Goal: Information Seeking & Learning: Learn about a topic

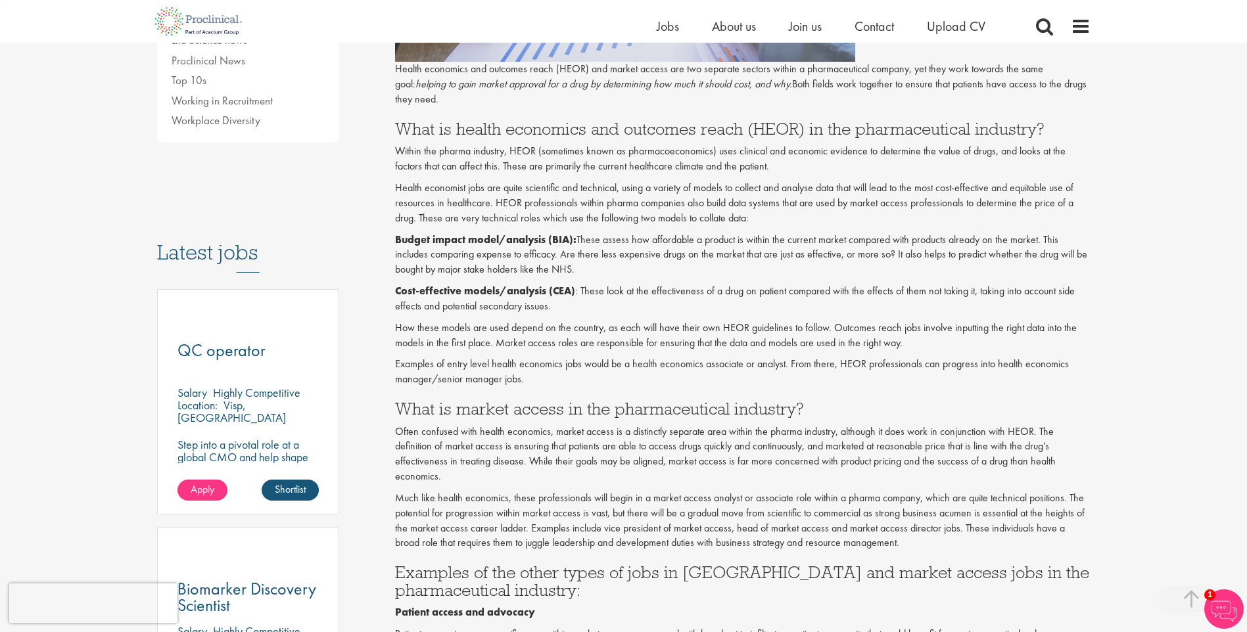
scroll to position [789, 0]
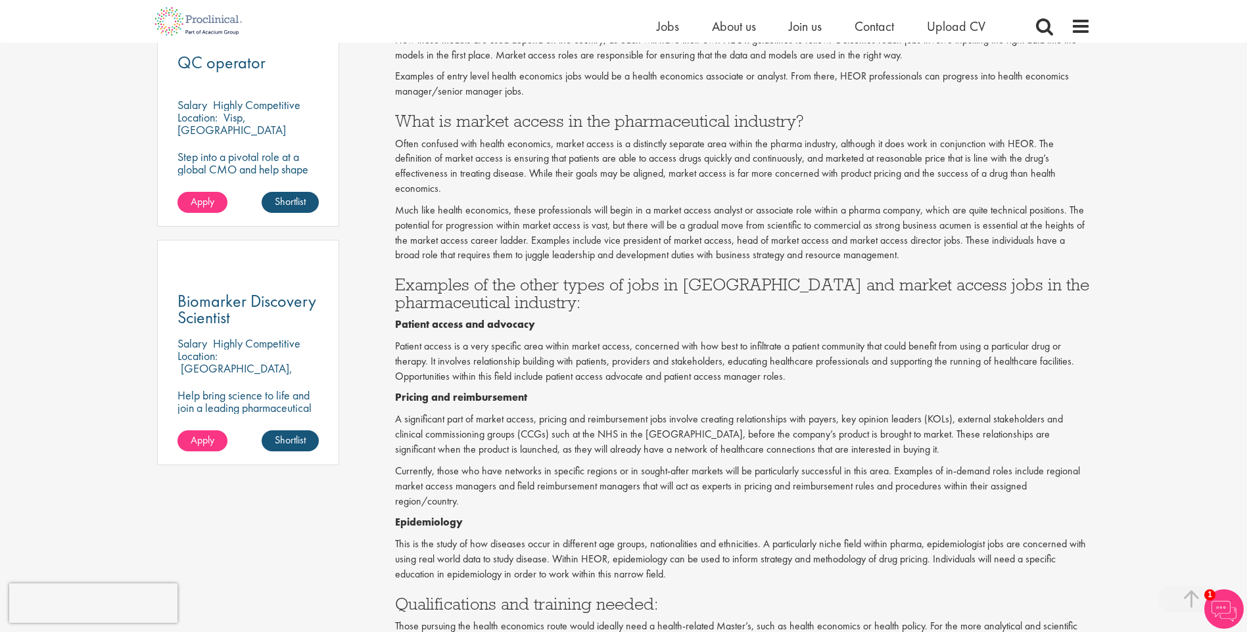
drag, startPoint x: 522, startPoint y: 405, endPoint x: 498, endPoint y: 530, distance: 127.1
click at [498, 537] on p "This is the study of how diseases occur in different age groups, nationalities …" at bounding box center [742, 559] width 695 height 45
drag, startPoint x: 1005, startPoint y: 531, endPoint x: 928, endPoint y: 531, distance: 77.5
click at [928, 537] on p "This is the study of how diseases occur in different age groups, nationalities …" at bounding box center [742, 559] width 695 height 45
copy p "epidemiologist jobs"
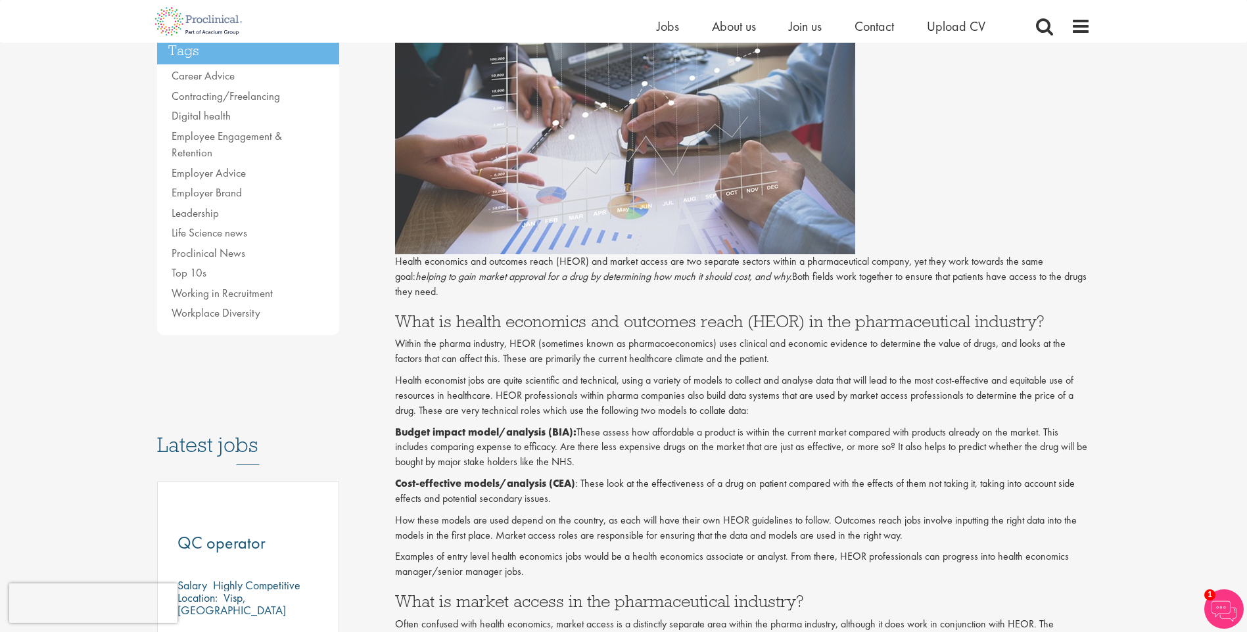
scroll to position [329, 0]
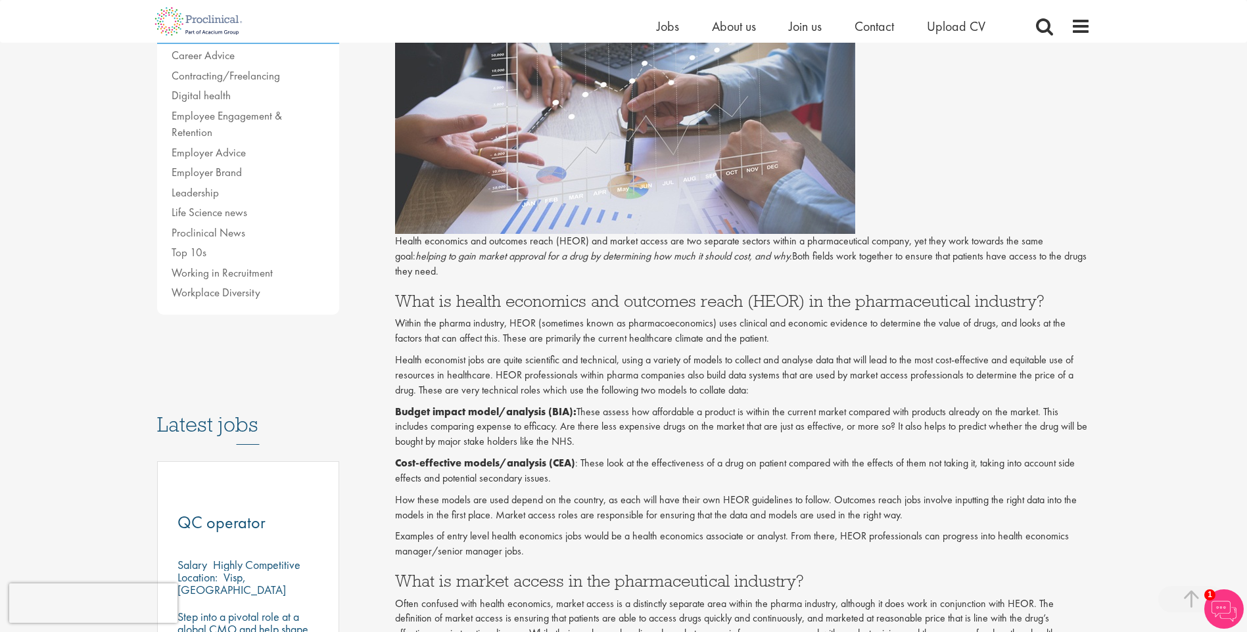
click at [897, 339] on p "Within the pharma industry, HEOR (sometimes known as pharmacoeconomics) uses cl…" at bounding box center [742, 331] width 695 height 30
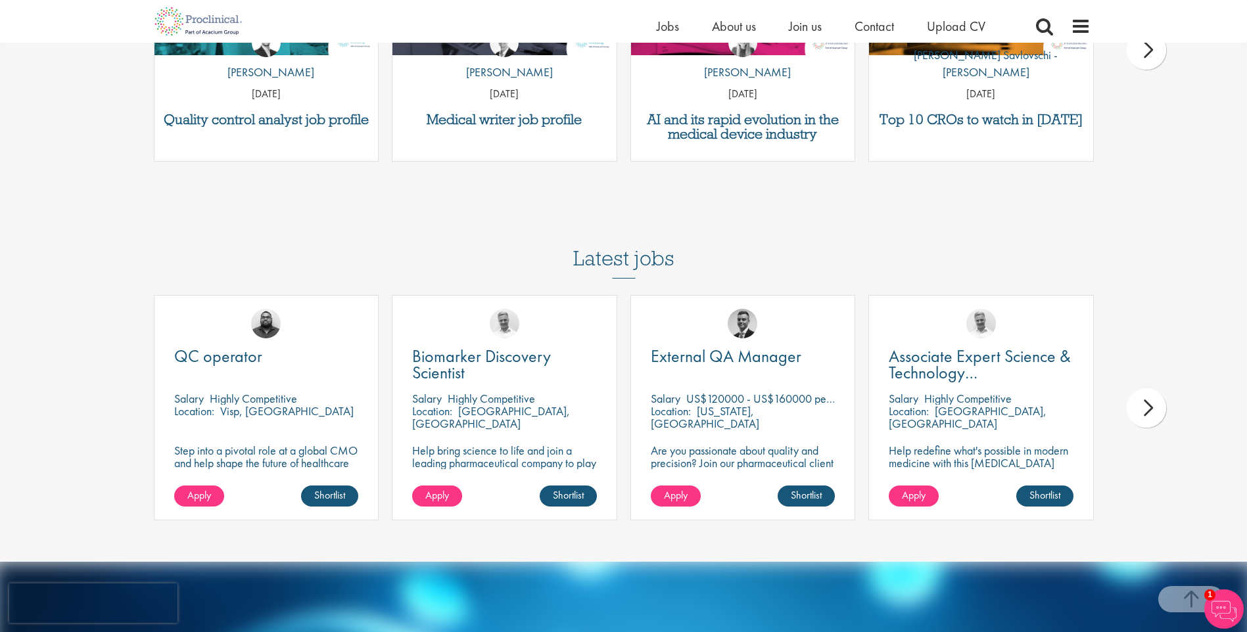
scroll to position [2234, 0]
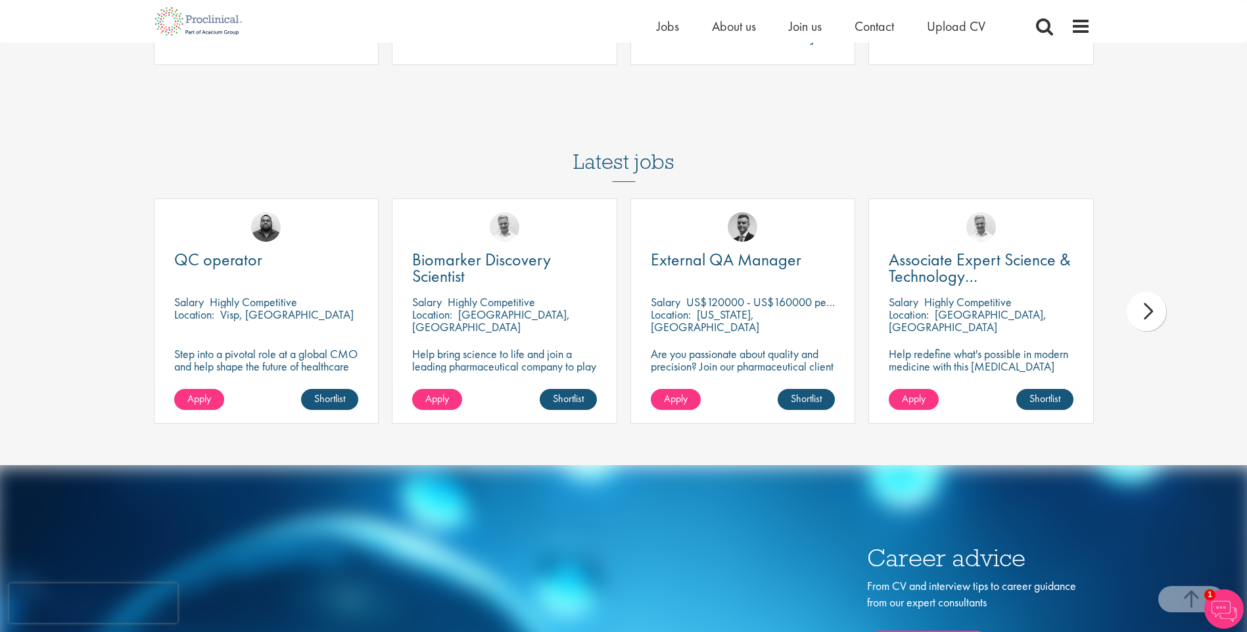
click at [1154, 298] on div "next" at bounding box center [1145, 311] width 39 height 39
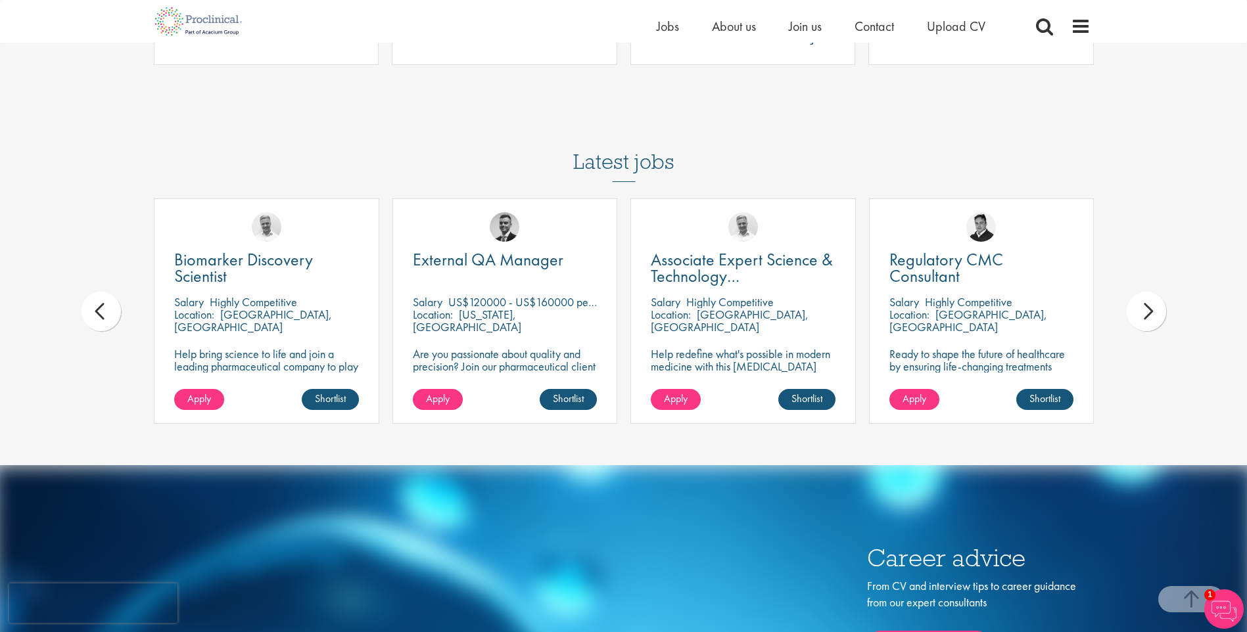
click at [1151, 299] on div "next" at bounding box center [1145, 311] width 39 height 39
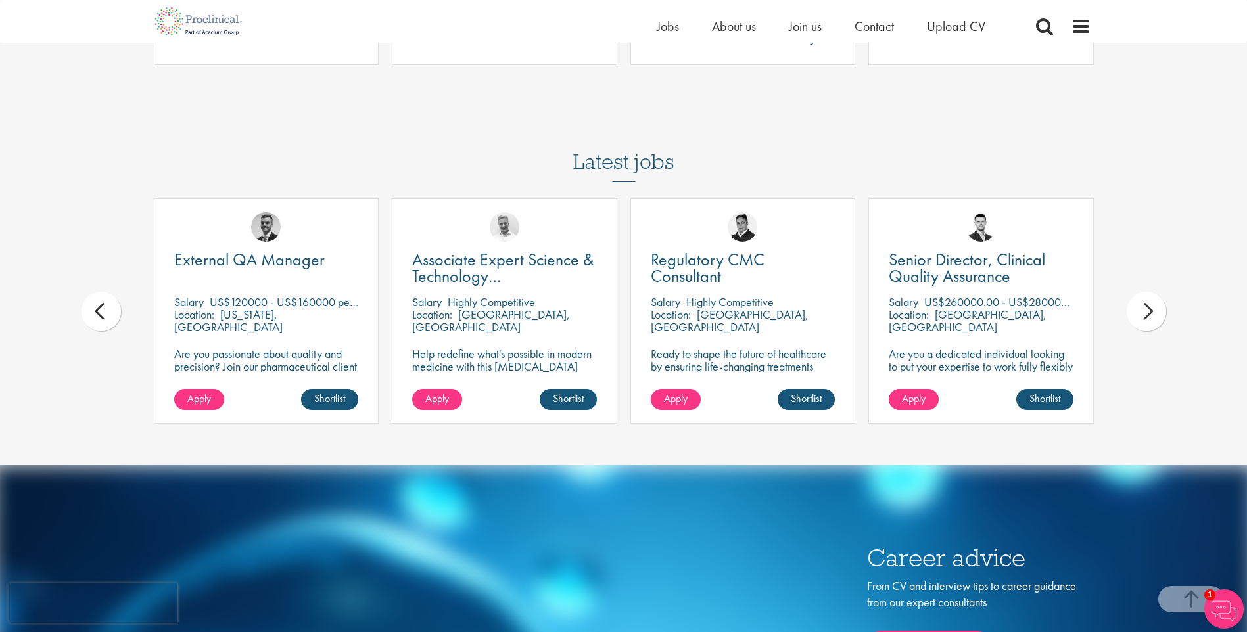
click at [1151, 299] on div "next" at bounding box center [1145, 311] width 39 height 39
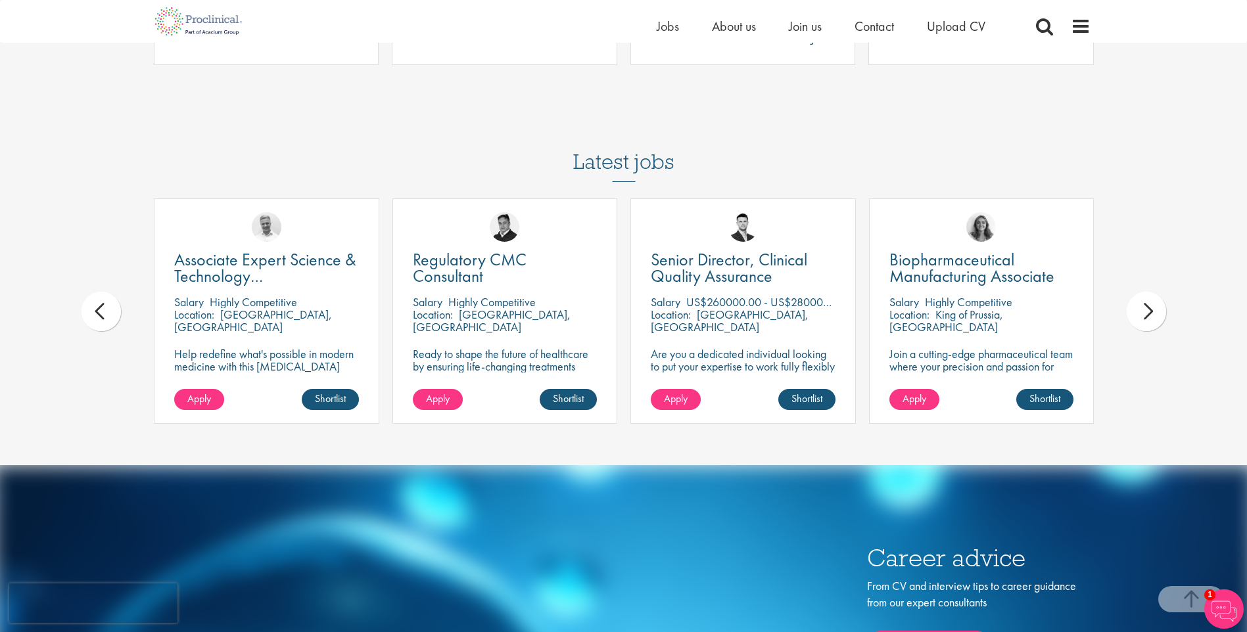
click at [1151, 299] on div "next" at bounding box center [1145, 311] width 39 height 39
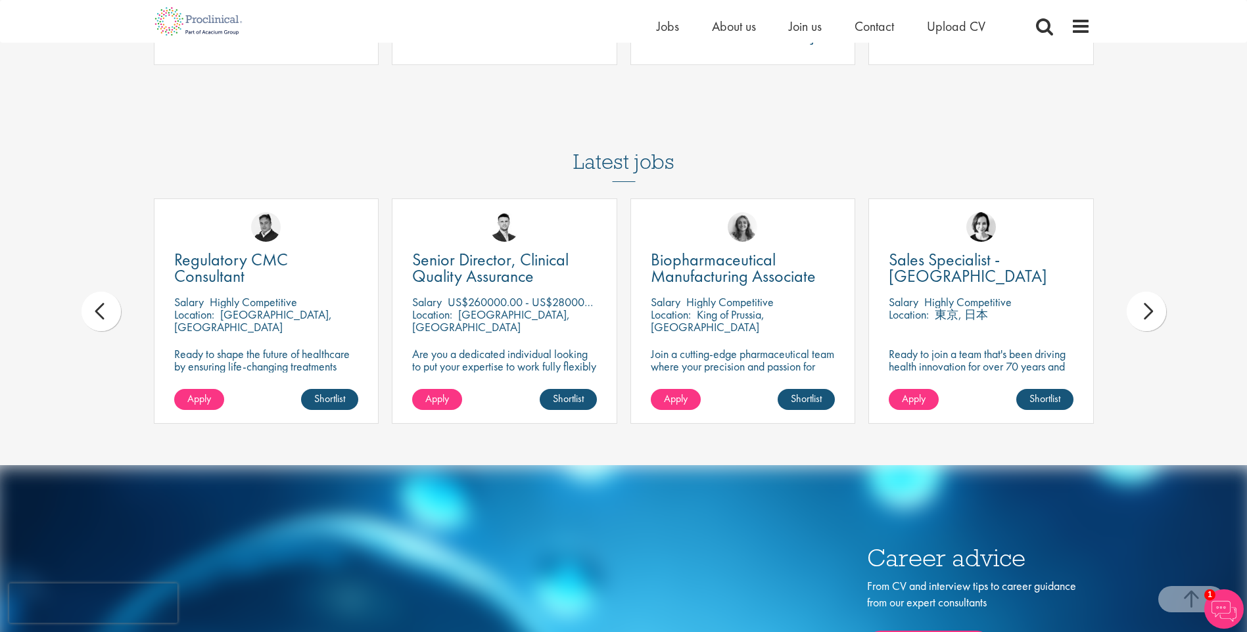
click at [1151, 299] on div "next" at bounding box center [1145, 311] width 39 height 39
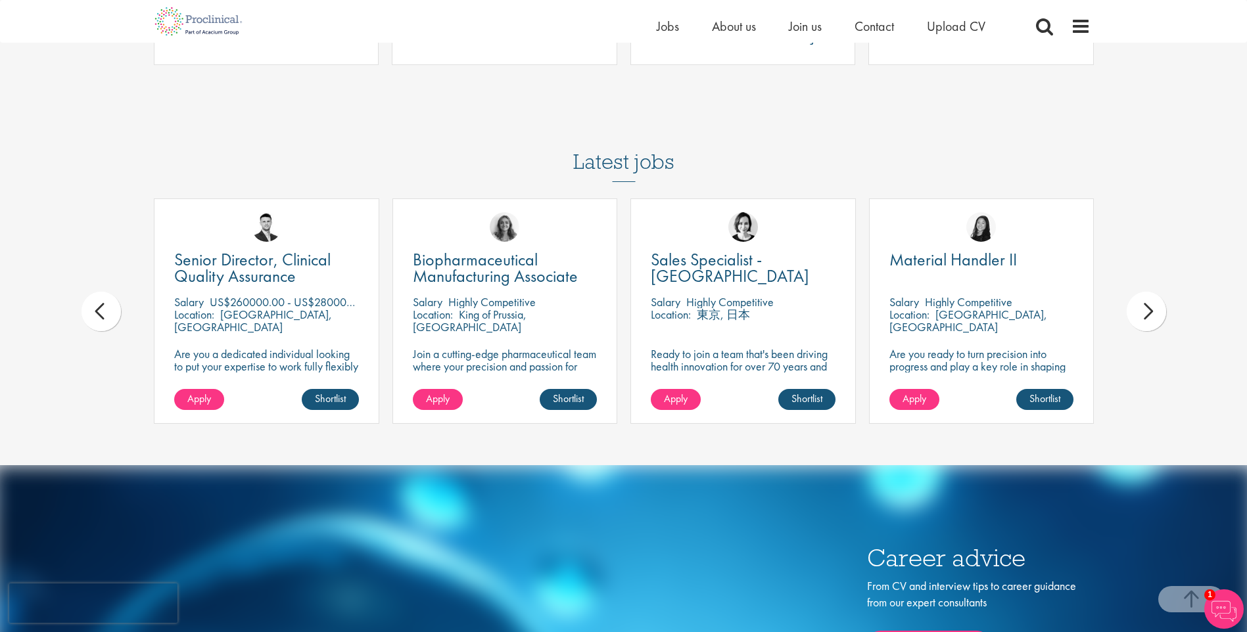
click at [1151, 299] on div "next" at bounding box center [1145, 311] width 39 height 39
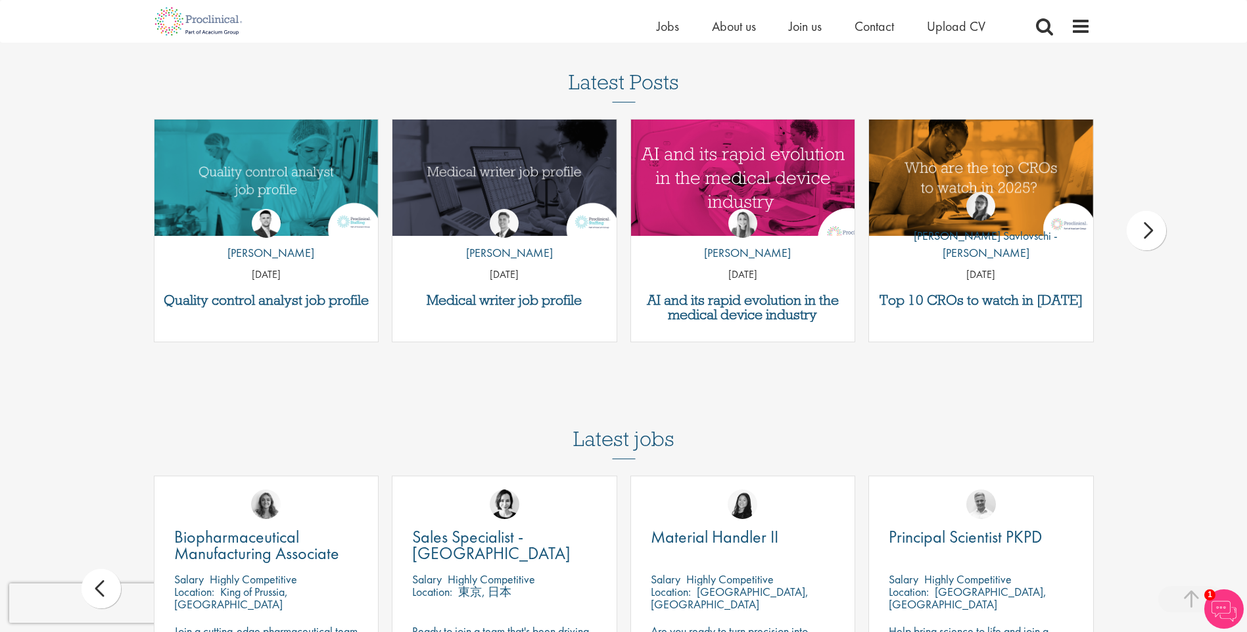
scroll to position [1774, 0]
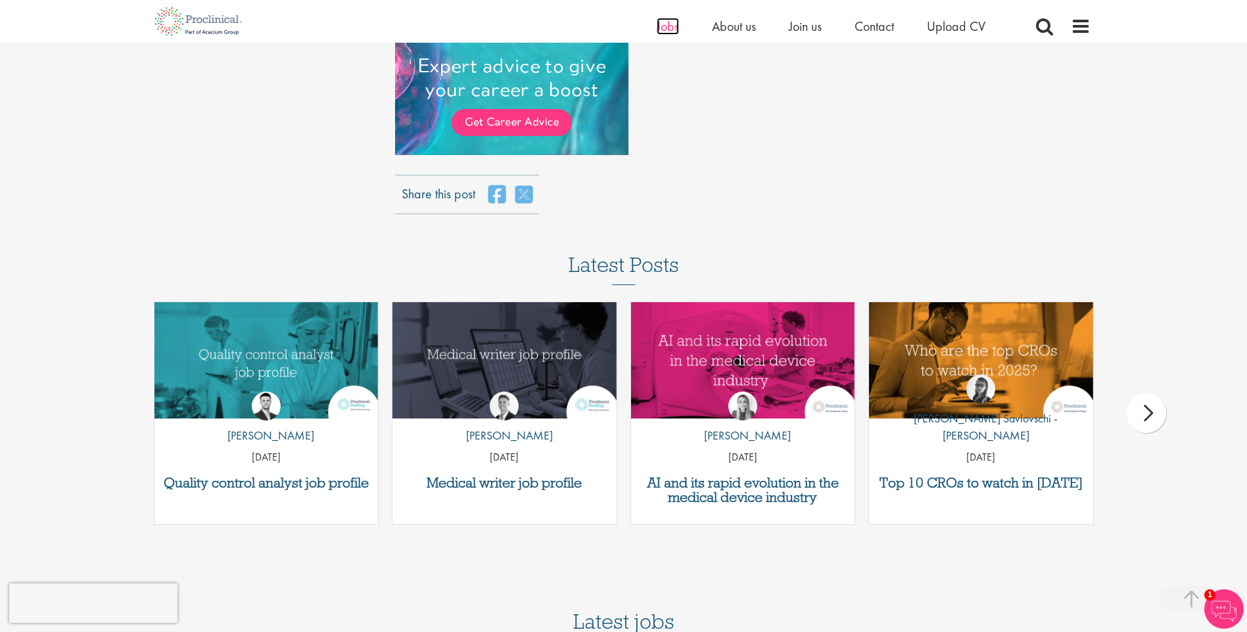
click at [662, 28] on span "Jobs" at bounding box center [668, 26] width 22 height 17
